Goal: Information Seeking & Learning: Check status

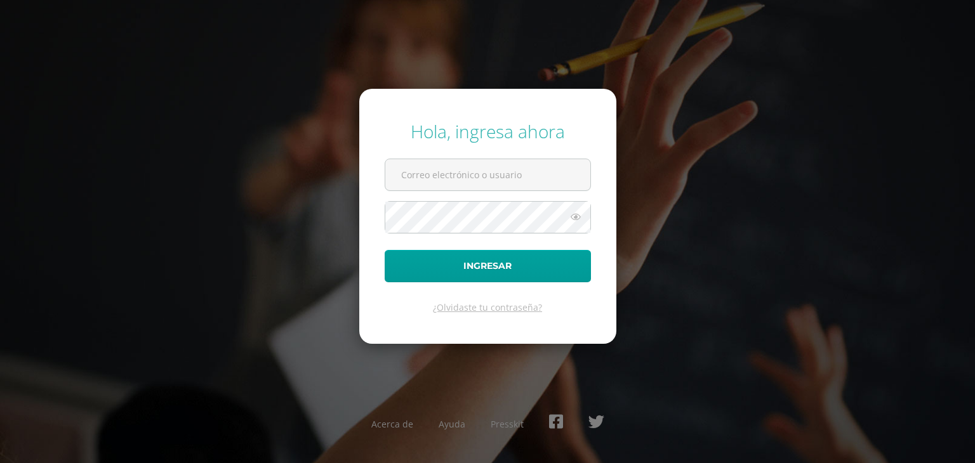
type input "[EMAIL_ADDRESS][DOMAIN_NAME]"
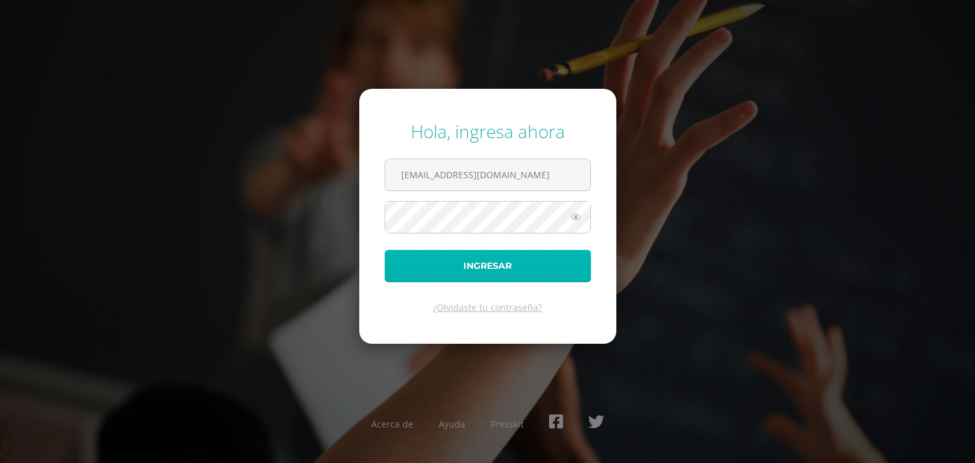
click at [510, 270] on button "Ingresar" at bounding box center [488, 266] width 206 height 32
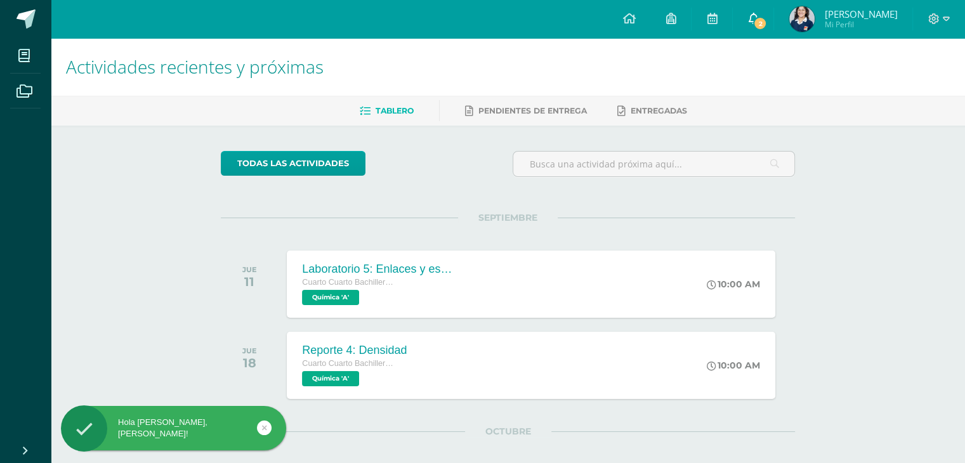
click at [759, 22] on icon at bounding box center [753, 18] width 10 height 11
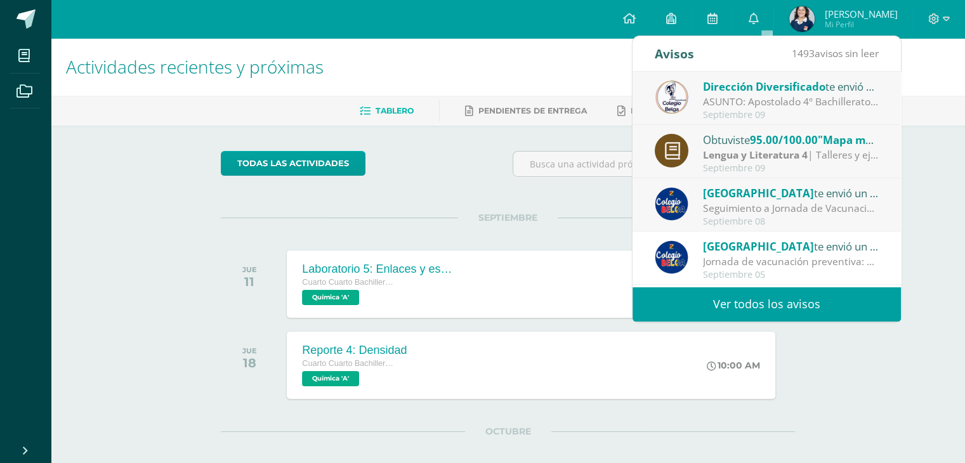
click at [509, 169] on div at bounding box center [654, 169] width 293 height 36
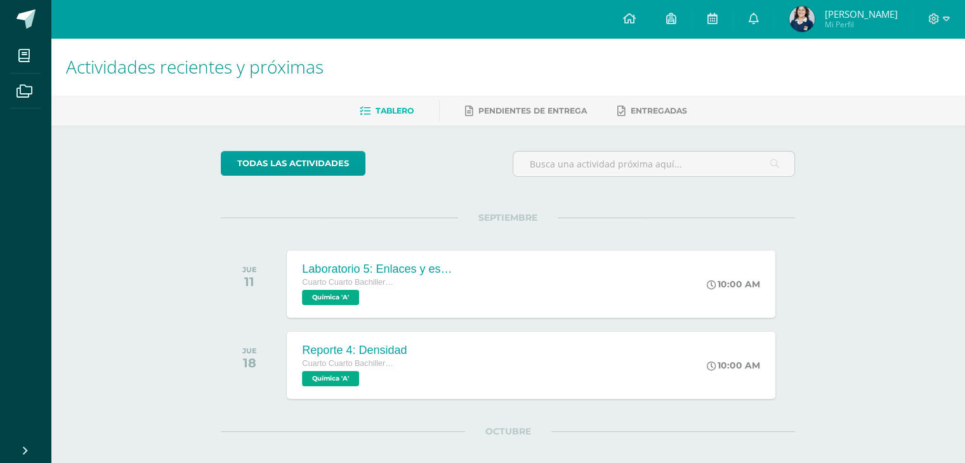
click at [812, 27] on img at bounding box center [802, 18] width 25 height 25
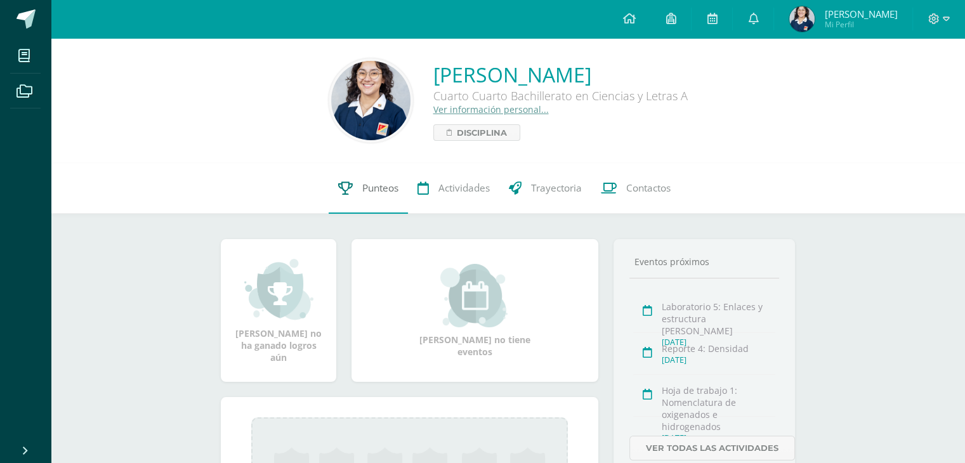
click at [366, 189] on span "Punteos" at bounding box center [380, 188] width 36 height 13
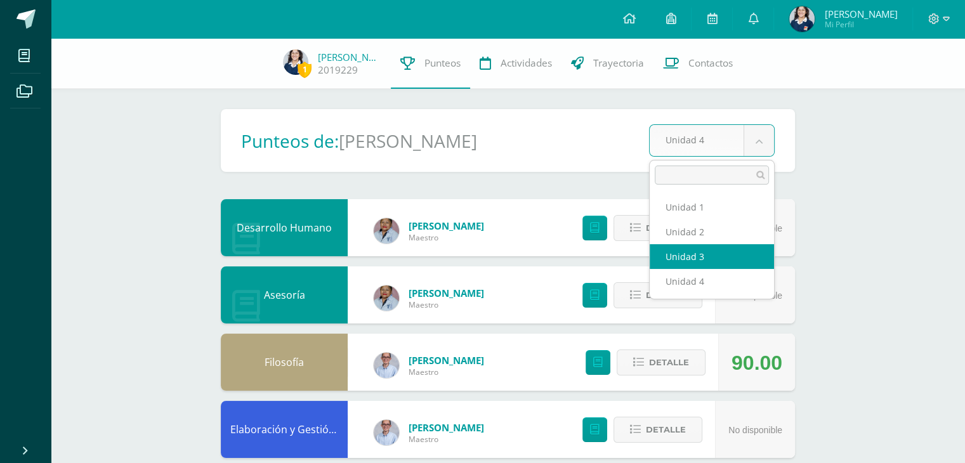
select select "Unidad 3"
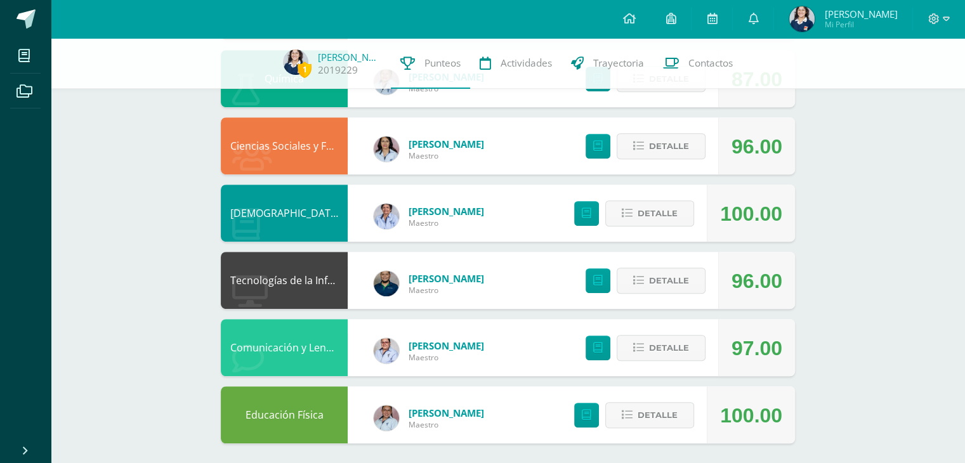
scroll to position [693, 0]
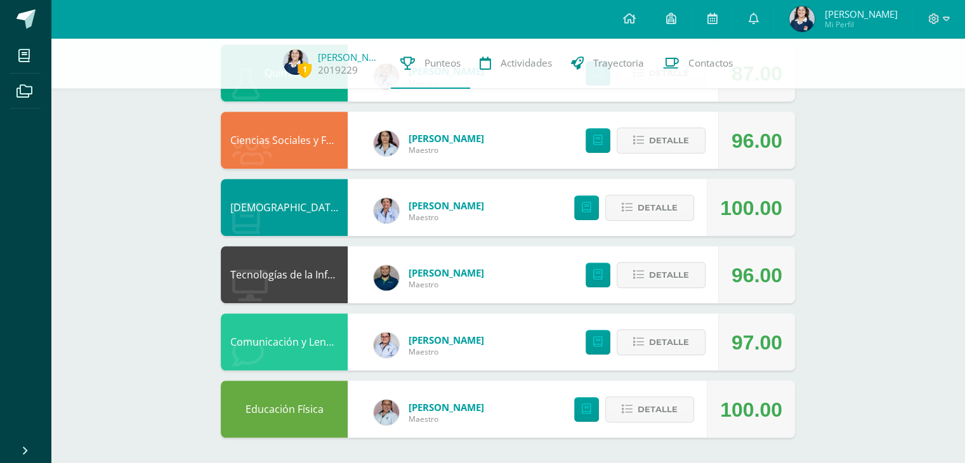
click at [752, 419] on div "100.00" at bounding box center [751, 410] width 62 height 57
